Goal: Find specific page/section: Find specific page/section

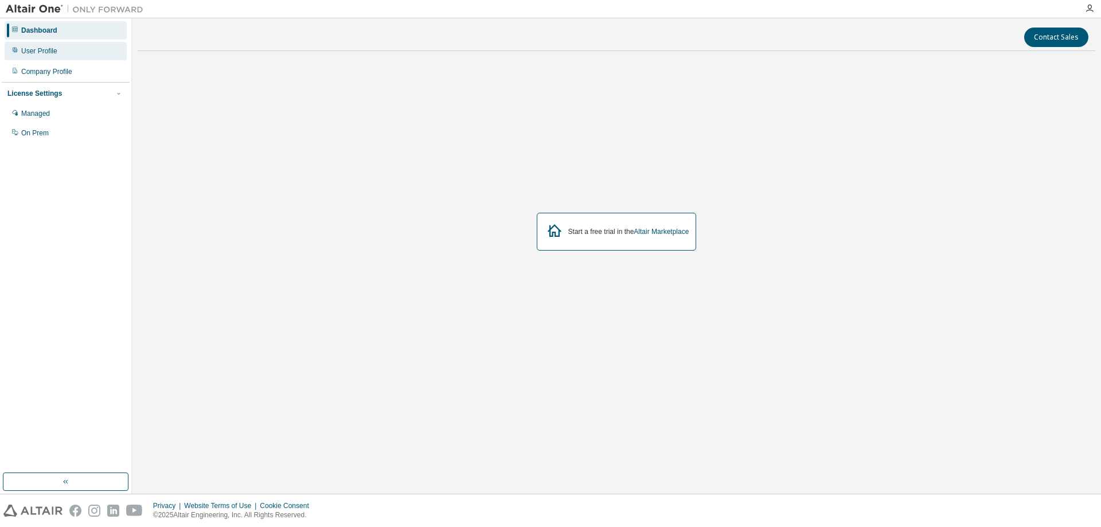
click at [40, 49] on div "User Profile" at bounding box center [39, 50] width 36 height 9
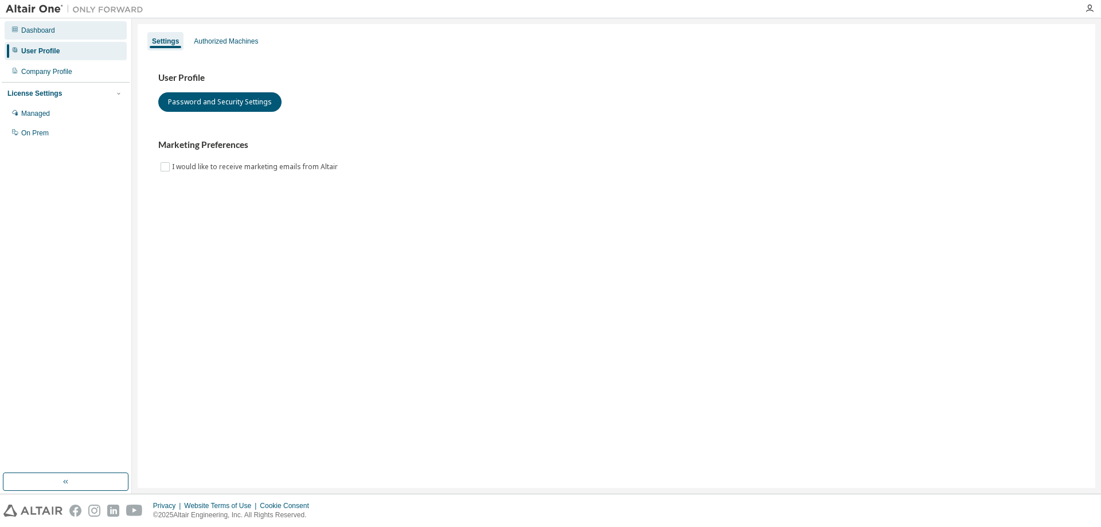
click at [49, 31] on div "Dashboard" at bounding box center [38, 30] width 34 height 9
